Goal: Task Accomplishment & Management: Complete application form

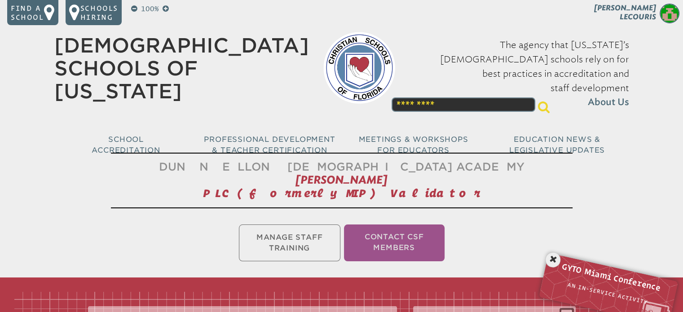
click at [311, 238] on ul "Manage Staff Training Contact CSF Members" at bounding box center [341, 243] width 683 height 40
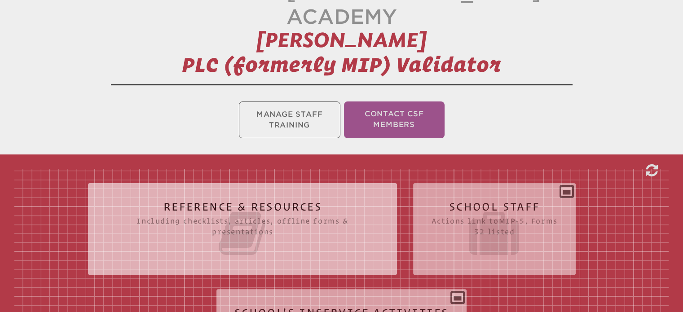
scroll to position [269, 0]
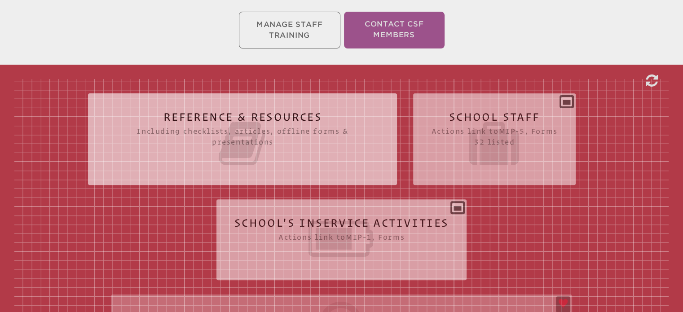
click at [386, 216] on icon at bounding box center [341, 239] width 215 height 50
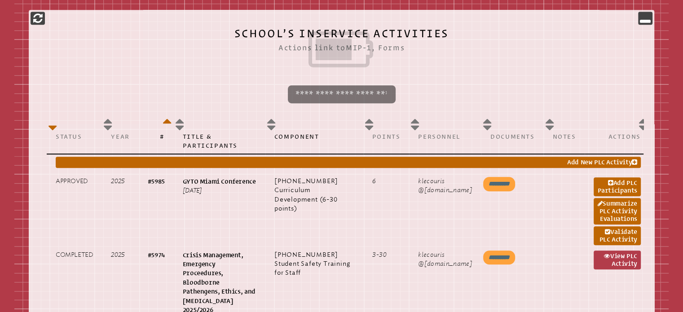
scroll to position [494, 0]
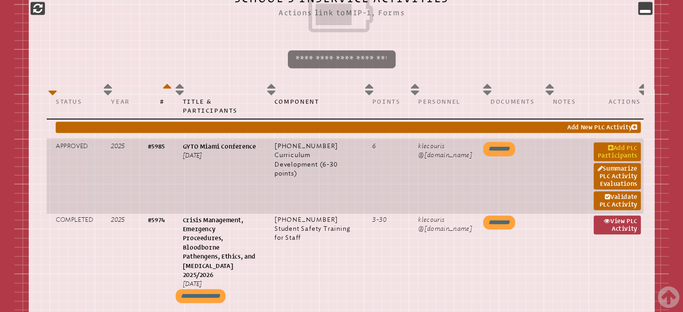
click at [607, 142] on link "Add PLC Participants" at bounding box center [616, 151] width 47 height 19
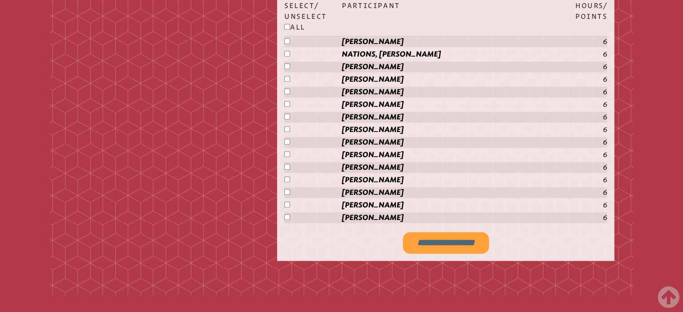
scroll to position [763, 0]
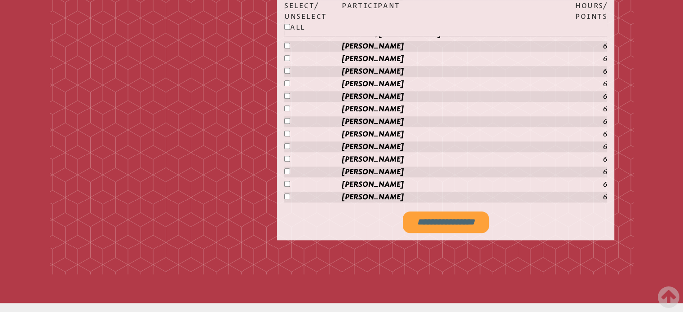
click at [449, 211] on input "**********" at bounding box center [446, 222] width 86 height 22
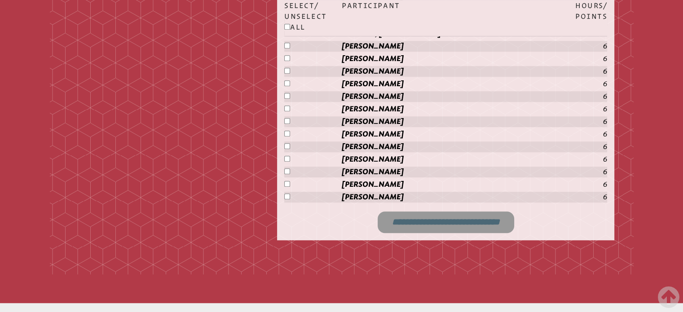
type input "**********"
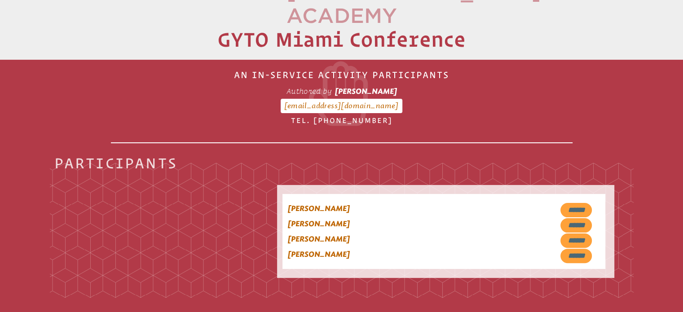
scroll to position [127, 0]
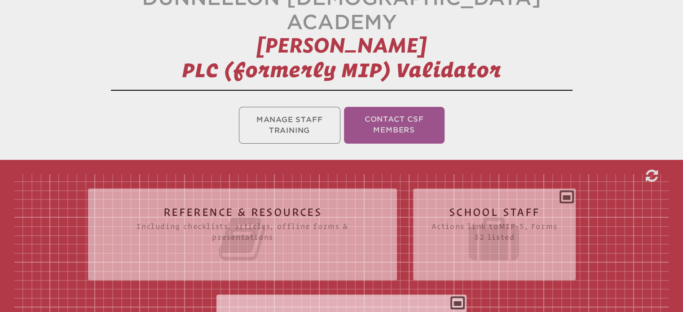
scroll to position [354, 0]
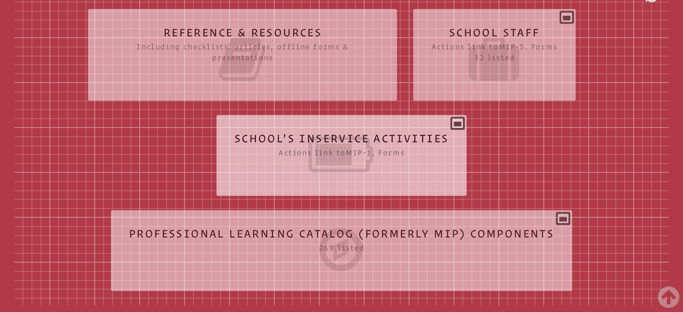
click at [334, 143] on icon at bounding box center [341, 154] width 215 height 50
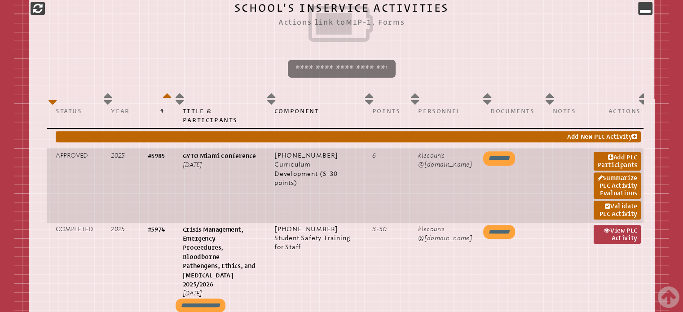
scroll to position [488, 0]
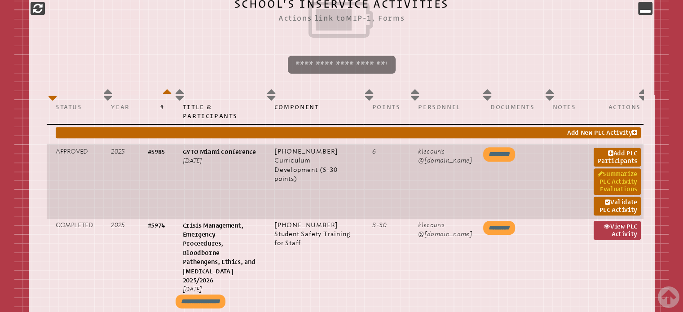
click at [605, 168] on link "Summarize PLC Activity Evaluations" at bounding box center [616, 181] width 47 height 26
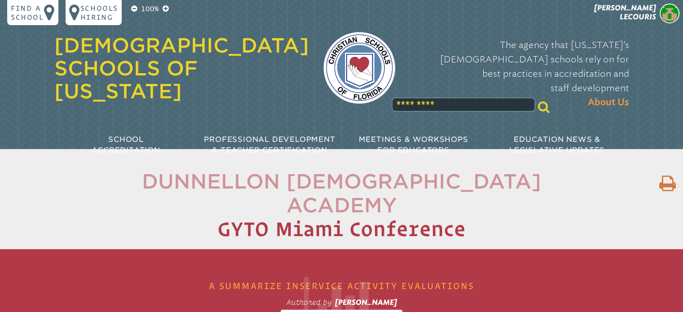
type input "*"
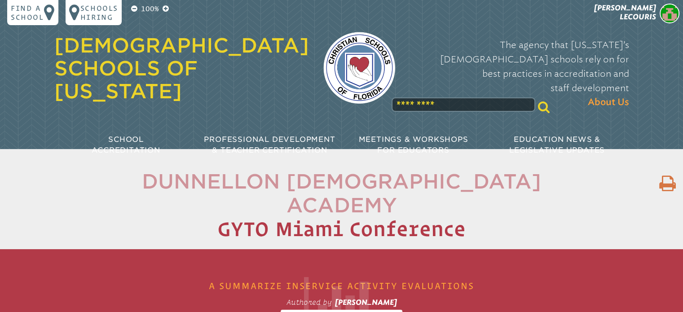
type input "*"
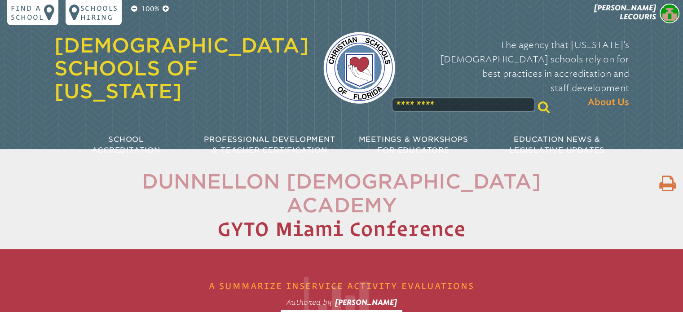
type input "*"
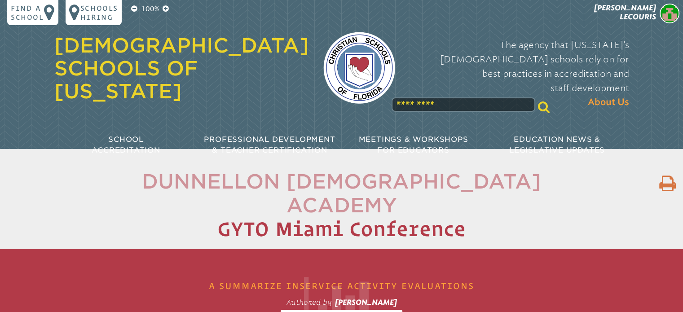
type input "*"
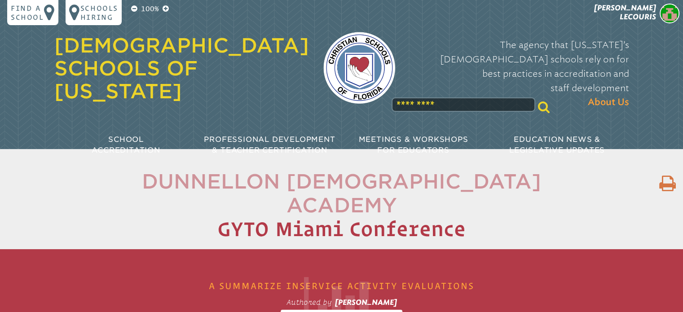
type input "*"
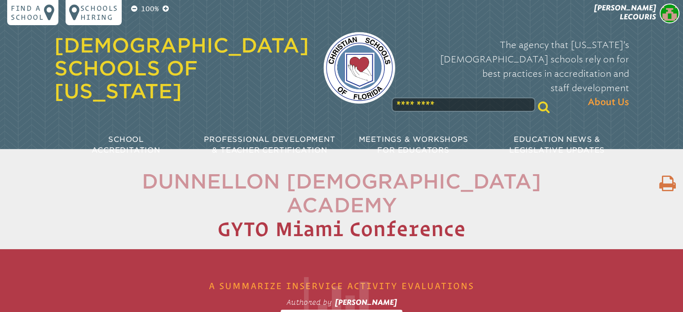
type input "*"
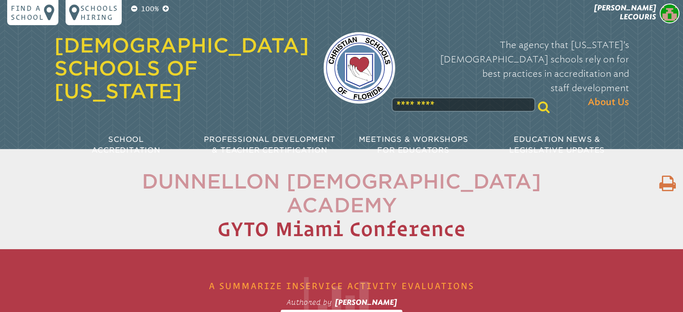
type input "*"
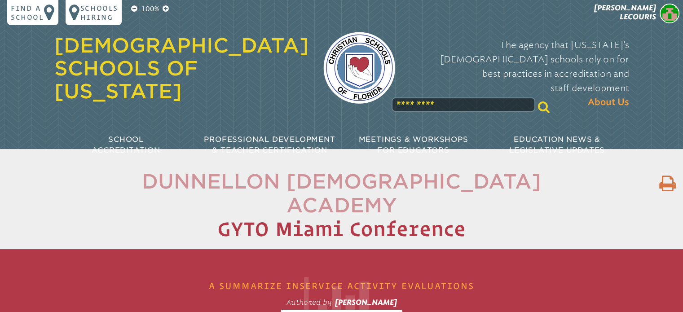
type input "*"
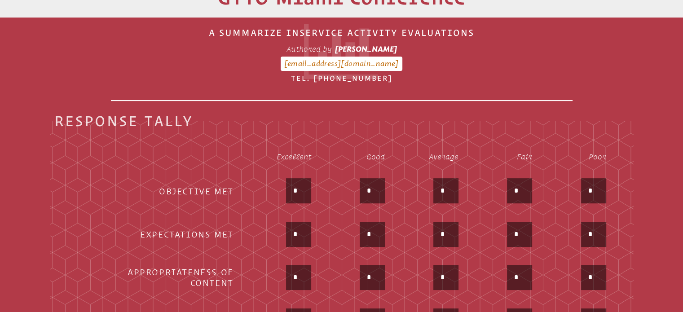
scroll to position [314, 0]
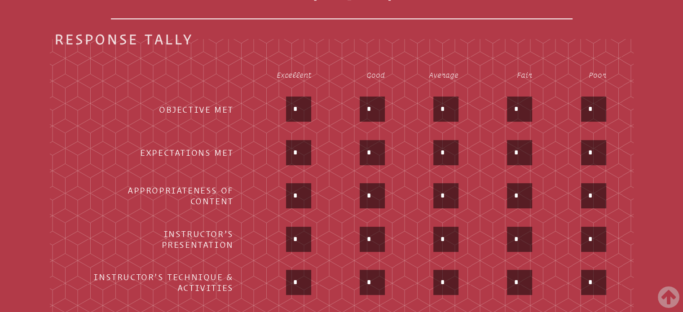
click at [299, 98] on input "*" at bounding box center [299, 109] width 22 height 22
type input "*"
click at [298, 142] on input "*" at bounding box center [299, 153] width 22 height 22
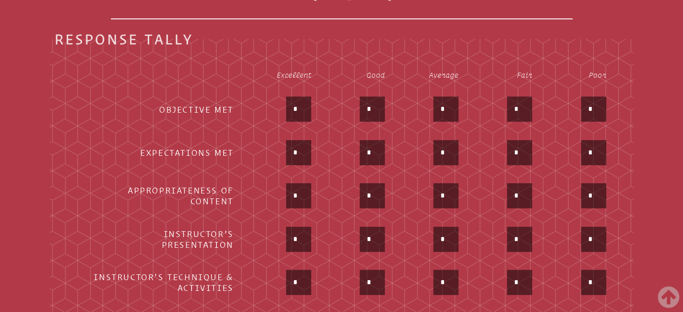
type input "*"
click at [297, 185] on input "*" at bounding box center [299, 196] width 22 height 22
type input "*"
click at [297, 228] on input "*" at bounding box center [299, 239] width 22 height 22
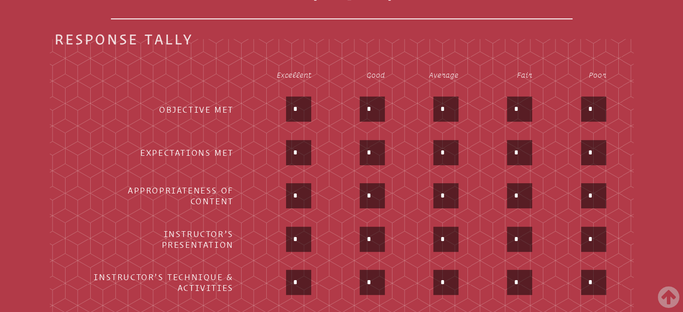
click at [297, 228] on input "*" at bounding box center [299, 239] width 22 height 22
type input "*"
click at [297, 272] on input "*" at bounding box center [299, 283] width 22 height 22
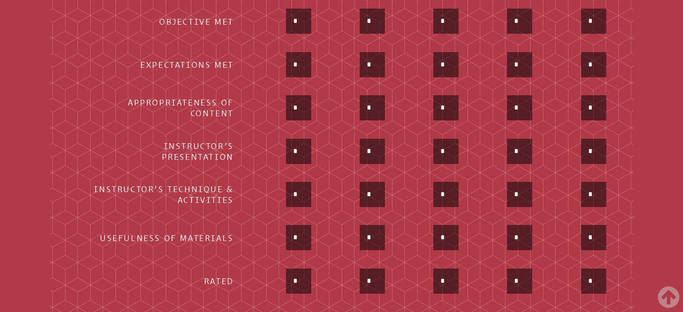
scroll to position [404, 0]
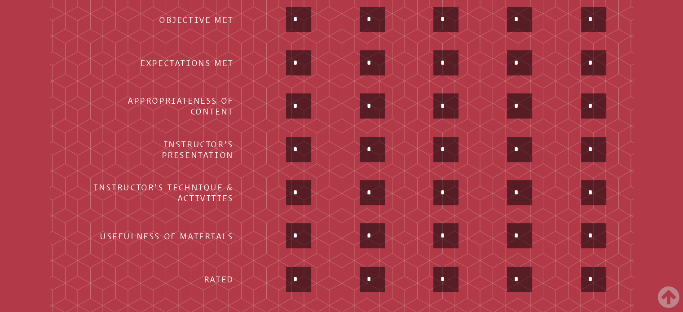
type input "*"
click at [298, 225] on input "*" at bounding box center [299, 236] width 22 height 22
type input "*"
click at [298, 268] on input "*" at bounding box center [299, 279] width 22 height 22
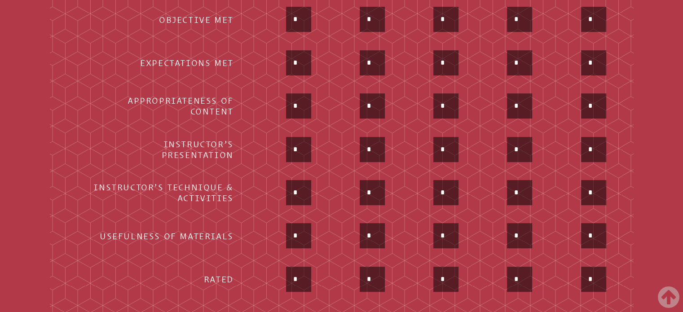
click at [298, 268] on input "*" at bounding box center [299, 279] width 22 height 22
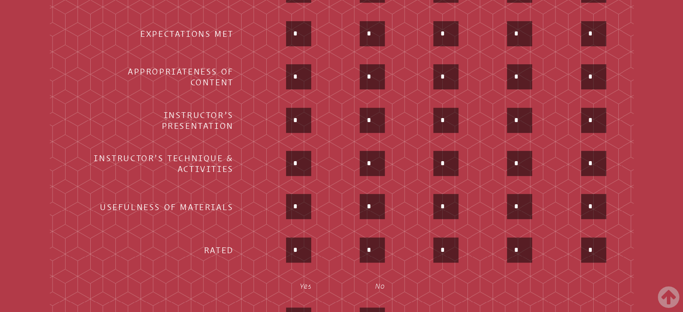
scroll to position [449, 0]
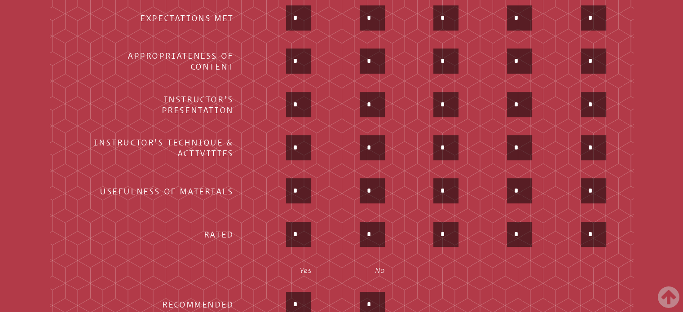
type input "*"
click at [298, 293] on input "*" at bounding box center [299, 304] width 22 height 22
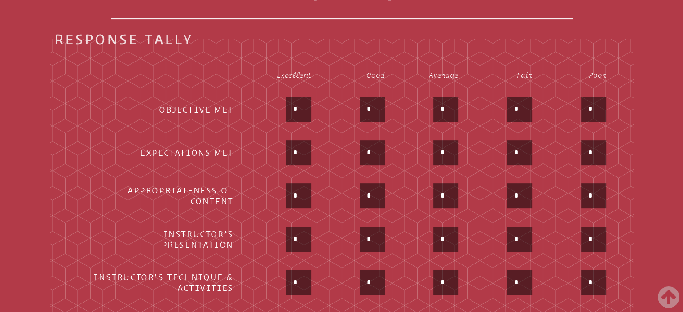
scroll to position [539, 0]
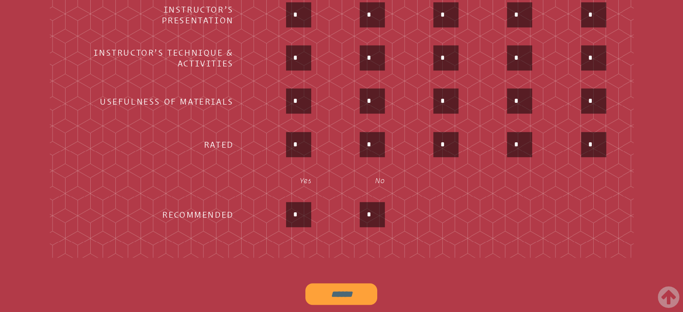
type input "*"
click at [361, 283] on input "******" at bounding box center [341, 294] width 72 height 22
type input "******"
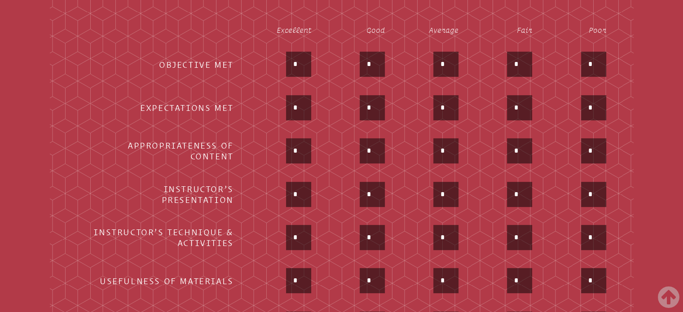
scroll to position [180, 0]
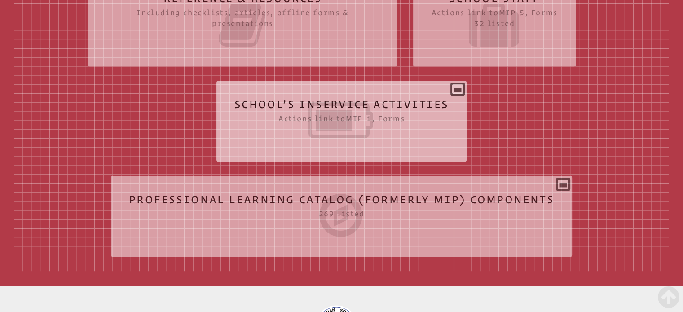
scroll to position [298, 0]
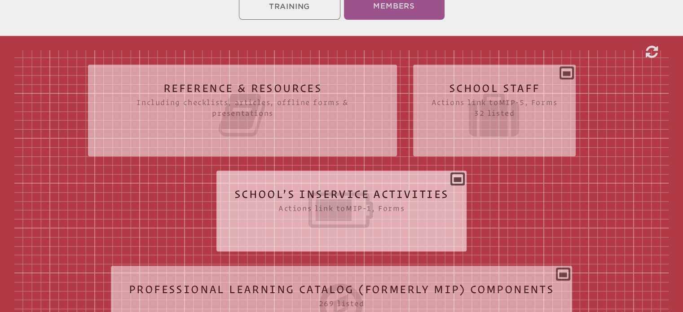
click at [359, 195] on icon at bounding box center [341, 210] width 215 height 50
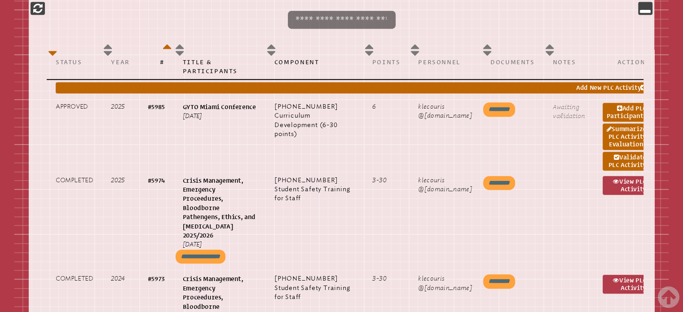
scroll to position [612, 0]
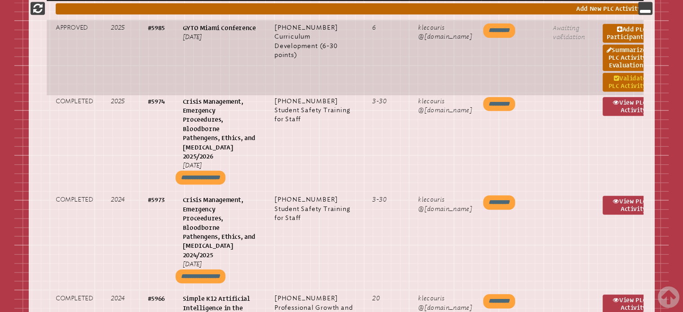
click at [623, 73] on link "Validate PLC Activity" at bounding box center [625, 82] width 47 height 19
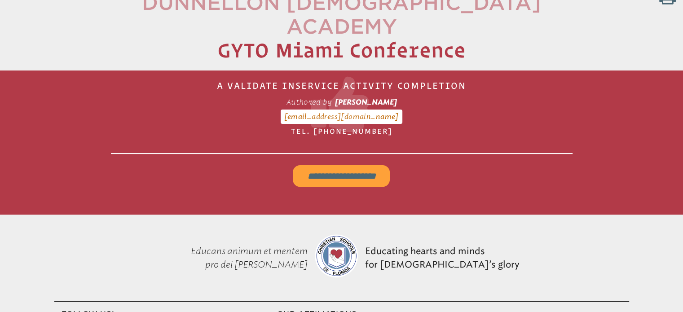
scroll to position [180, 0]
click at [359, 165] on input "**********" at bounding box center [341, 176] width 97 height 22
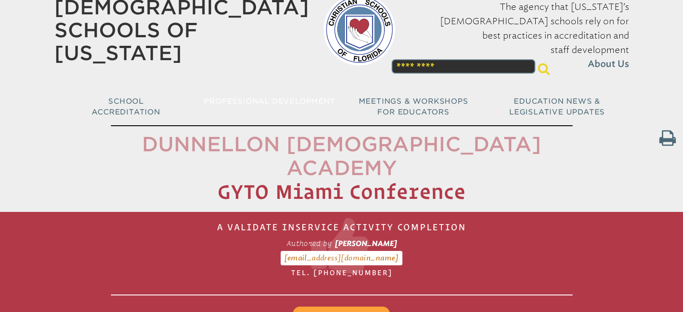
scroll to position [0, 0]
